Goal: Check status: Check status

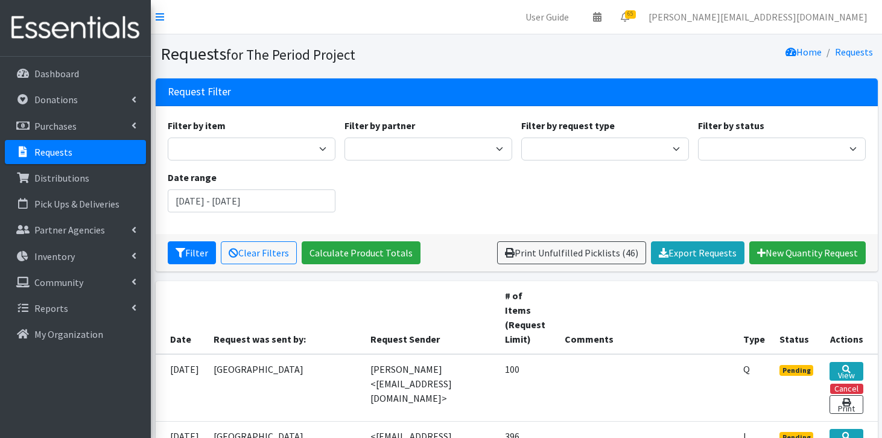
scroll to position [1048, 0]
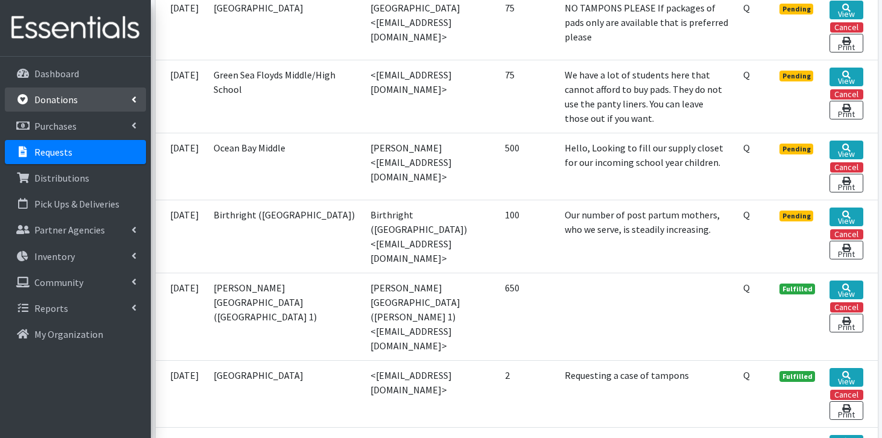
click at [114, 108] on link "Donations" at bounding box center [75, 99] width 141 height 24
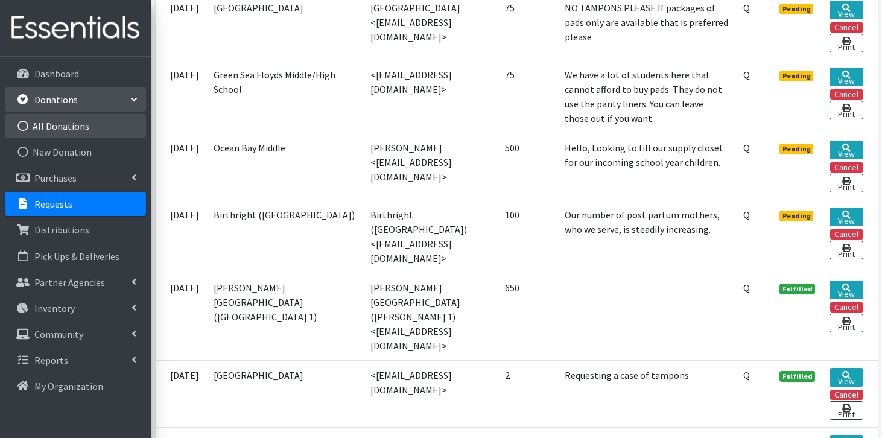
click at [101, 125] on link "All Donations" at bounding box center [75, 126] width 141 height 24
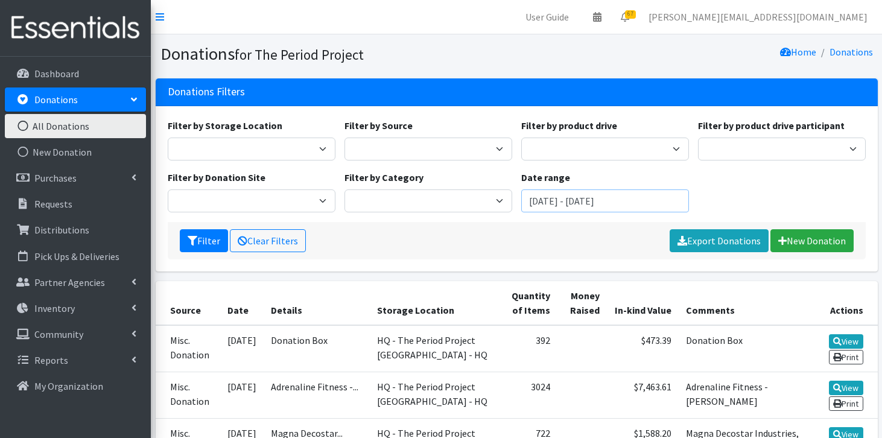
click at [595, 201] on input "[DATE] - [DATE]" at bounding box center [605, 200] width 168 height 23
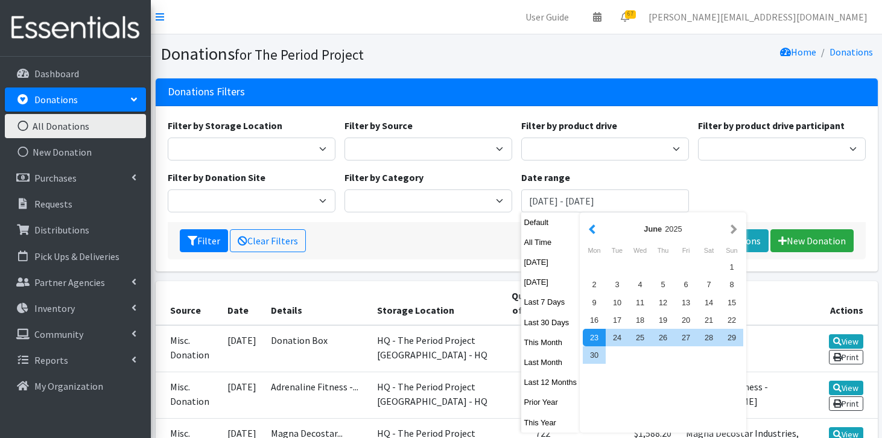
click at [597, 229] on button "button" at bounding box center [592, 228] width 13 height 15
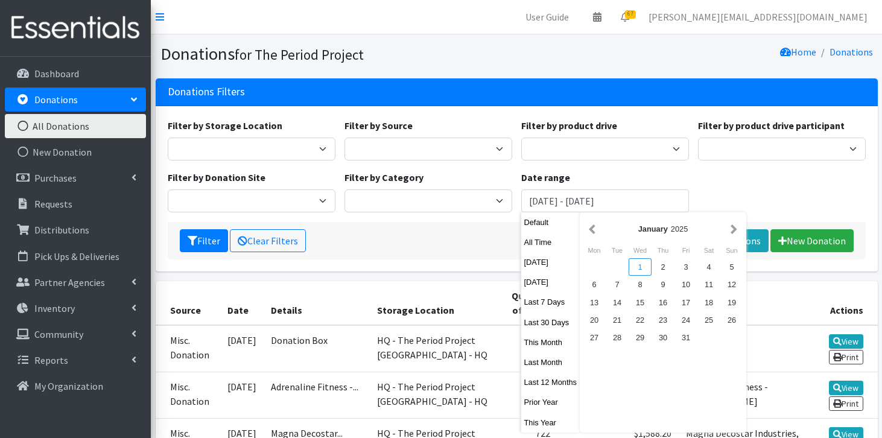
click at [640, 270] on div "1" at bounding box center [640, 266] width 23 height 17
click at [736, 224] on button "button" at bounding box center [733, 228] width 13 height 15
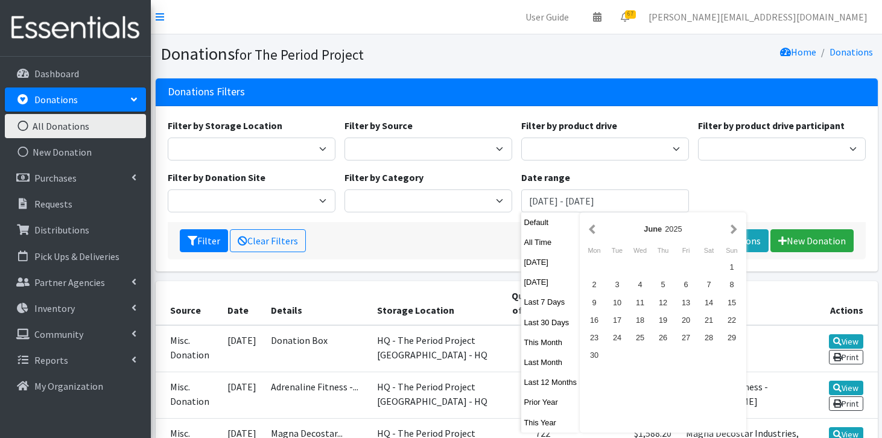
click at [736, 224] on button "button" at bounding box center [733, 228] width 13 height 15
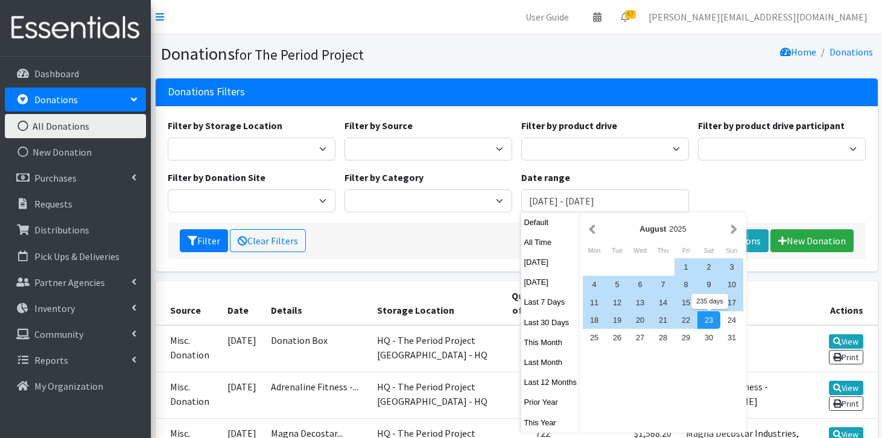
click at [715, 322] on div "23" at bounding box center [708, 319] width 23 height 17
type input "January 1, 2025 - August 23, 2025"
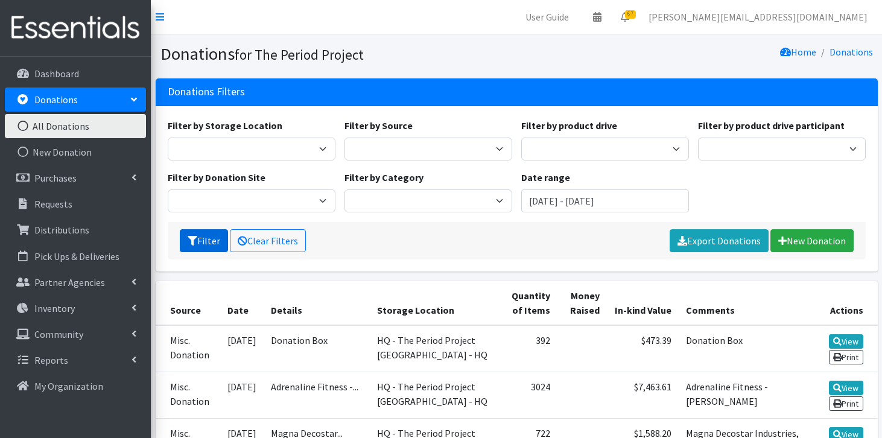
click at [194, 238] on icon "submit" at bounding box center [193, 241] width 10 height 10
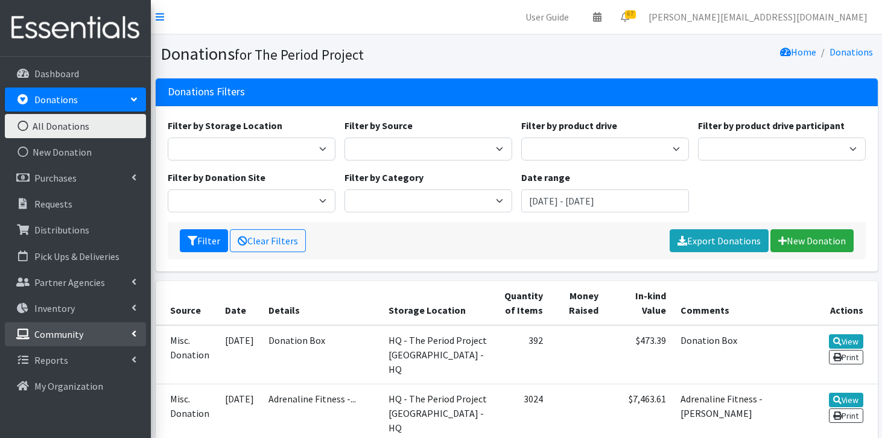
click at [133, 333] on icon at bounding box center [133, 334] width 5 height 10
click at [87, 384] on link "Product Drives" at bounding box center [75, 386] width 141 height 24
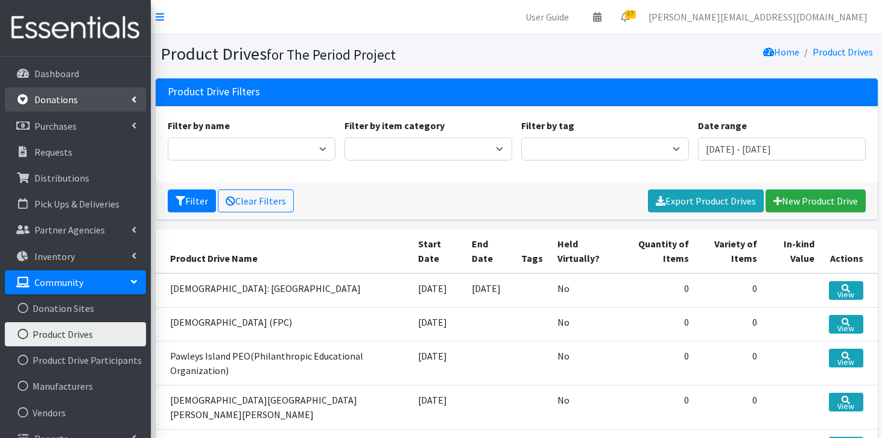
click at [127, 102] on link "Donations" at bounding box center [75, 99] width 141 height 24
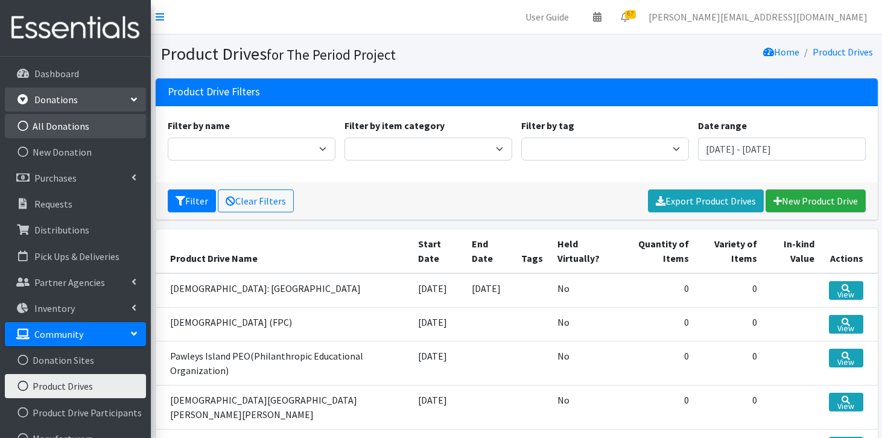
click at [93, 135] on link "All Donations" at bounding box center [75, 126] width 141 height 24
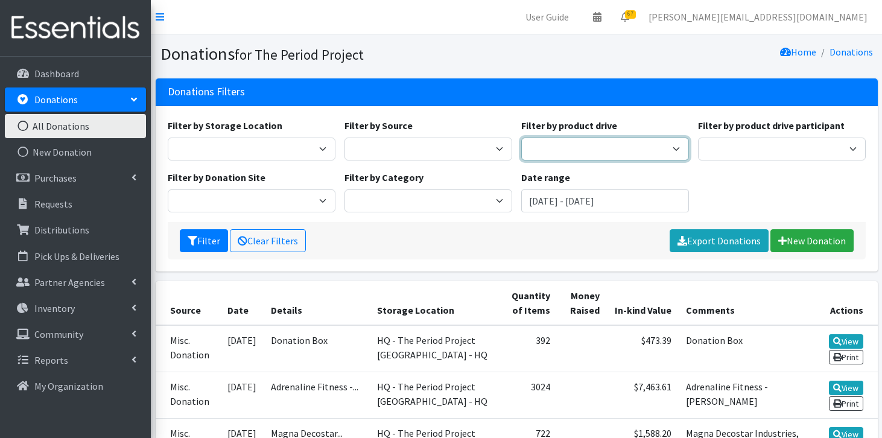
click at [556, 142] on select "1st Pres Church (FPC) Aldersgate United Methodist Church Amazon Beach Babies Ki…" at bounding box center [605, 149] width 168 height 23
select select "1970"
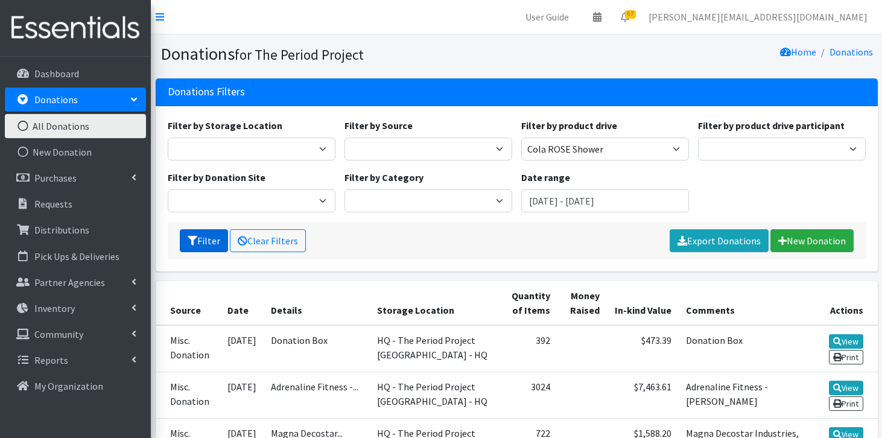
click at [215, 242] on button "Filter" at bounding box center [204, 240] width 48 height 23
